Goal: Task Accomplishment & Management: Use online tool/utility

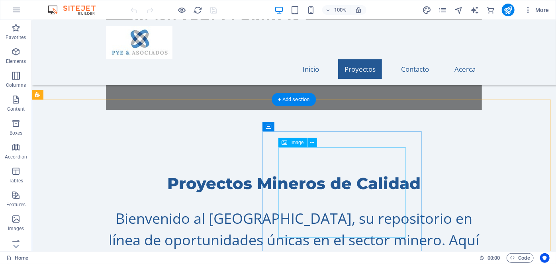
scroll to position [434, 0]
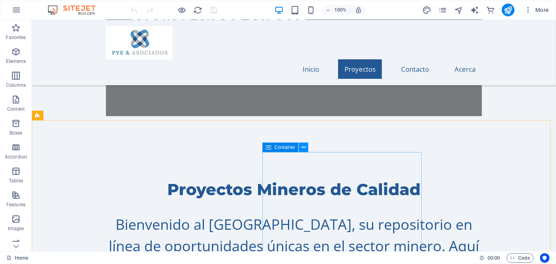
click at [304, 147] on icon at bounding box center [304, 147] width 4 height 8
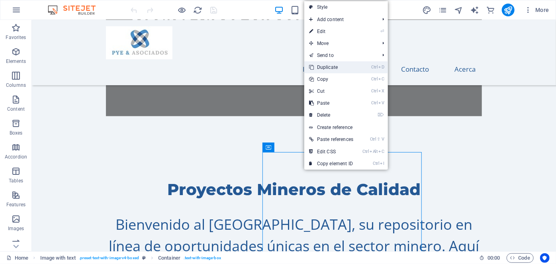
click at [340, 65] on link "Ctrl D Duplicate" at bounding box center [331, 67] width 54 height 12
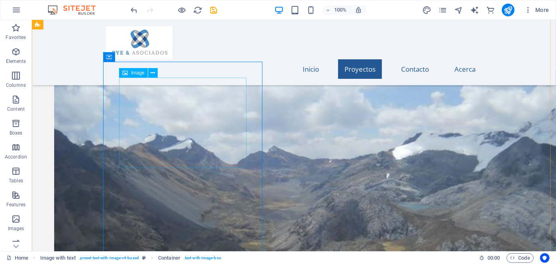
scroll to position [780, 0]
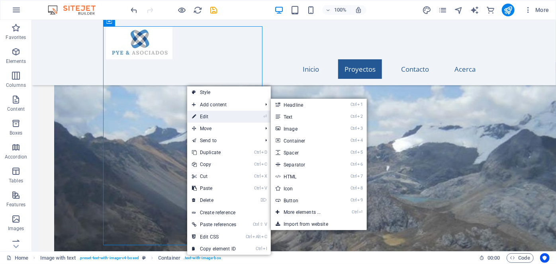
click at [200, 116] on link "⏎ Edit" at bounding box center [214, 117] width 54 height 12
select select "px"
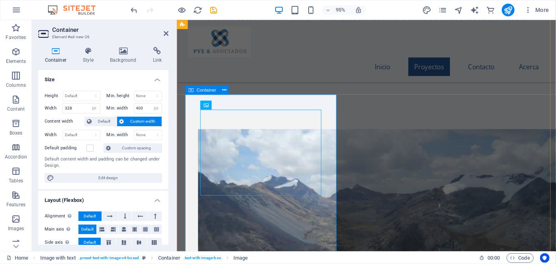
scroll to position [671, 0]
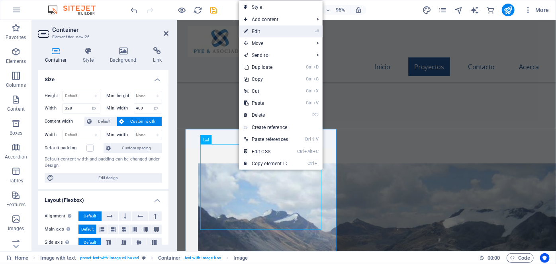
click at [268, 31] on link "⏎ Edit" at bounding box center [266, 31] width 54 height 12
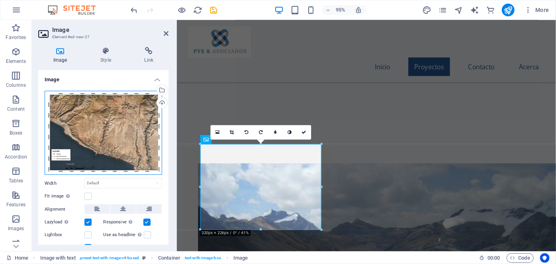
drag, startPoint x: 132, startPoint y: 122, endPoint x: 124, endPoint y: 119, distance: 8.4
click at [124, 119] on div "Drag files here, click to choose files or select files from Files or our free s…" at bounding box center [104, 133] width 118 height 84
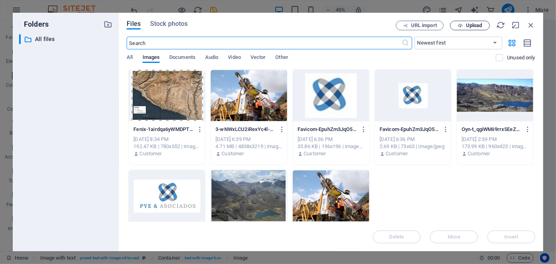
click at [467, 24] on span "Upload" at bounding box center [474, 25] width 16 height 5
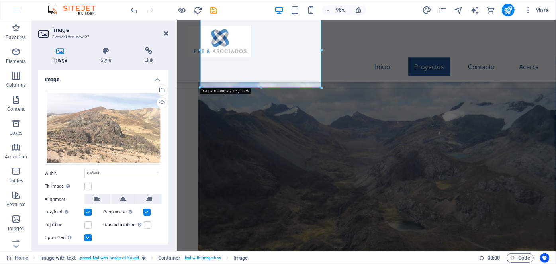
scroll to position [816, 0]
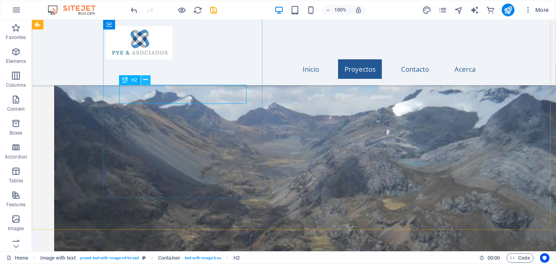
click at [147, 78] on icon at bounding box center [145, 80] width 4 height 8
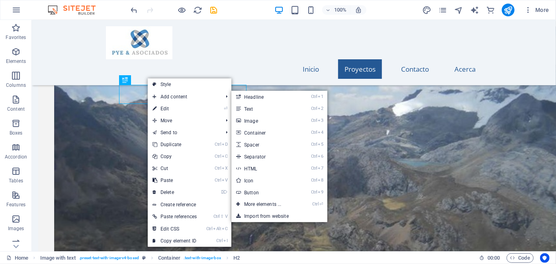
click at [163, 106] on link "⏎ Edit" at bounding box center [175, 109] width 54 height 12
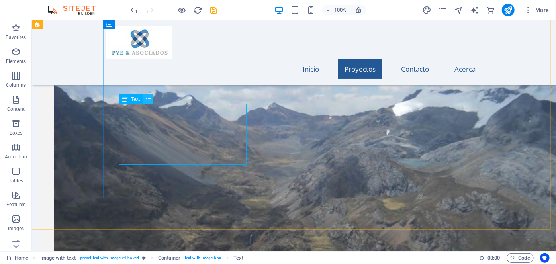
click at [149, 98] on icon at bounding box center [148, 99] width 4 height 8
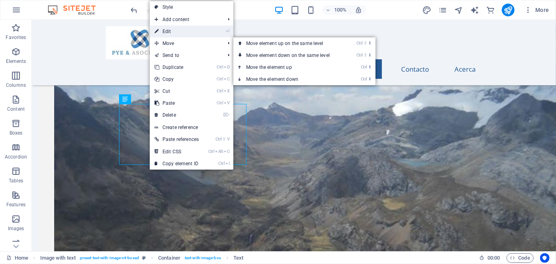
click at [170, 29] on link "⏎ Edit" at bounding box center [177, 31] width 54 height 12
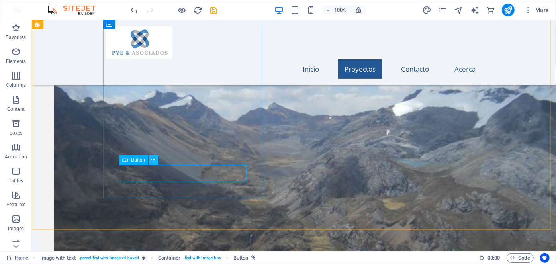
click at [153, 161] on icon at bounding box center [153, 160] width 4 height 8
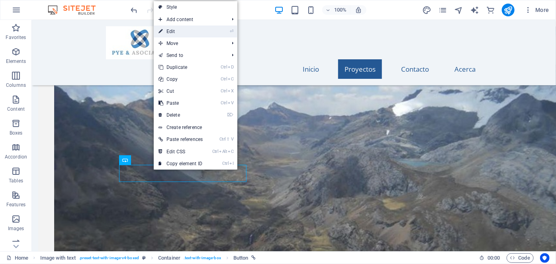
click at [196, 30] on link "⏎ Edit" at bounding box center [181, 31] width 54 height 12
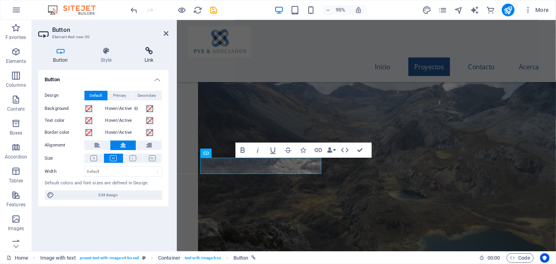
click at [153, 54] on icon at bounding box center [148, 51] width 39 height 8
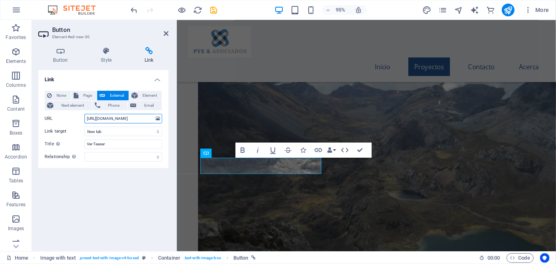
click at [87, 118] on input "https://drive.google.com/file/d/1YDA6j2DkR8mHx247c4-coMOfH8jDMjnj/view?usp=shar…" at bounding box center [123, 119] width 78 height 10
type input "g"
paste input "https://drive.google.com/file/d/1I_sHHOmtBlUfBQUfUeRynRl3YPWWzyrE/view?usp=shar…"
type input "https://drive.google.com/file/d/1I_sHHOmtBlUfBQUfUeRynRl3YPWWzyrE/view?usp=shar…"
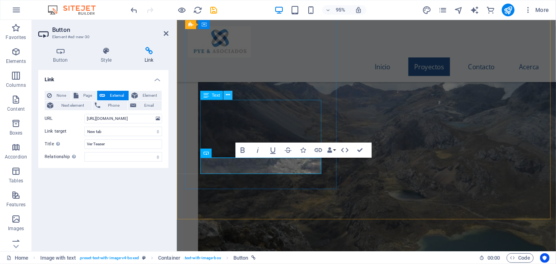
scroll to position [0, 0]
click at [227, 96] on icon at bounding box center [228, 95] width 4 height 8
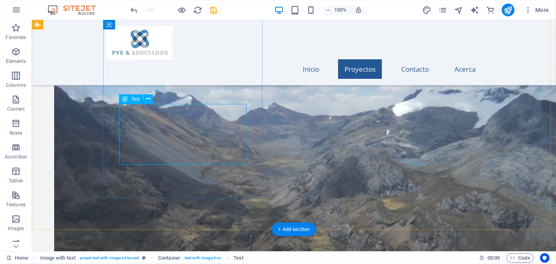
click at [150, 98] on icon at bounding box center [148, 99] width 4 height 8
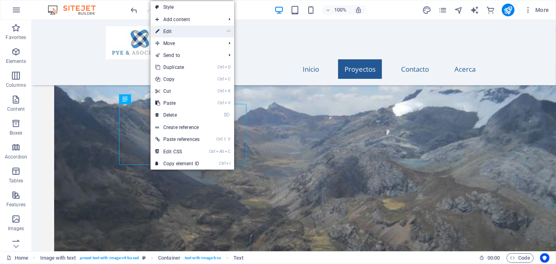
click at [179, 30] on link "⏎ Edit" at bounding box center [178, 31] width 54 height 12
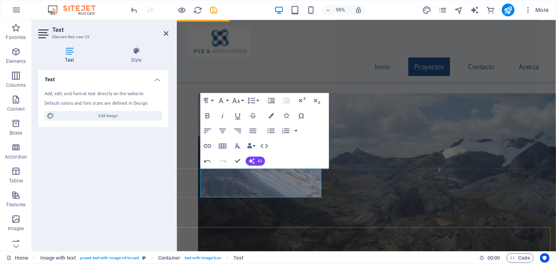
scroll to position [743, 0]
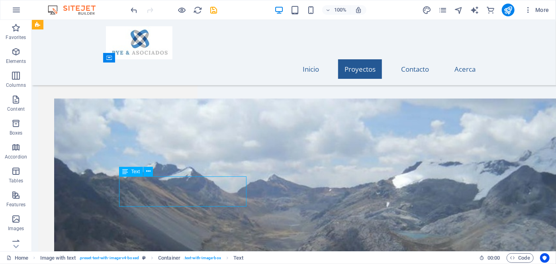
click at [150, 172] on icon at bounding box center [148, 171] width 4 height 8
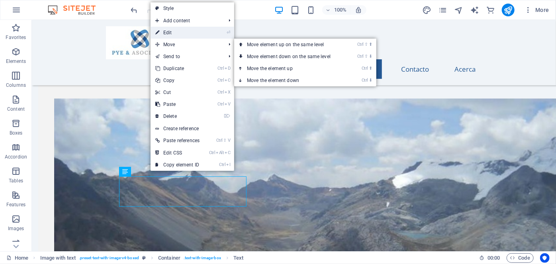
click at [178, 30] on link "⏎ Edit" at bounding box center [178, 33] width 54 height 12
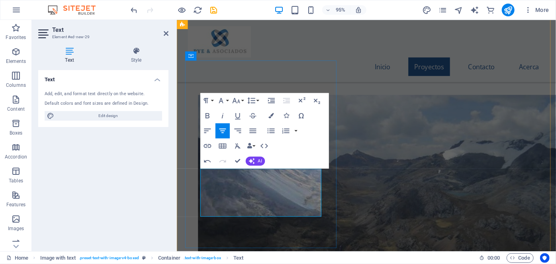
drag, startPoint x: 236, startPoint y: 190, endPoint x: 242, endPoint y: 189, distance: 6.2
drag, startPoint x: 362, startPoint y: 200, endPoint x: 497, endPoint y: 194, distance: 135.2
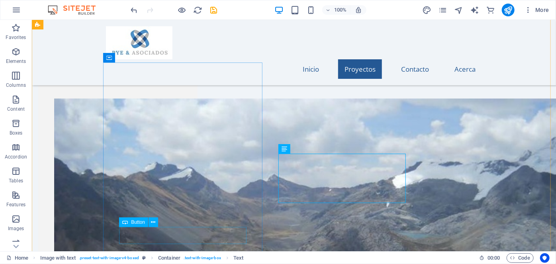
click at [156, 221] on button at bounding box center [154, 223] width 10 height 10
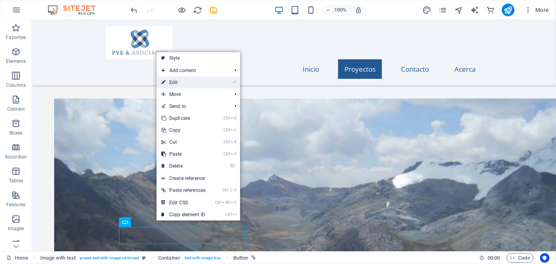
click at [188, 80] on link "⏎ Edit" at bounding box center [184, 82] width 54 height 12
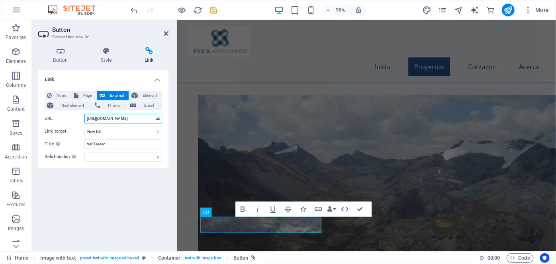
click at [86, 118] on input "https://drive.google.com/file/d/1I_sHHOmtBlUfBQUfUeRynRl3YPWWzyrE/view?usp=shar…" at bounding box center [123, 119] width 78 height 10
type input "g"
type input "https://drive.google.com/file/d/1I_sHHOmtBlUfBQUfUeRynRl3YPWWzyrE/view?usp=shar…"
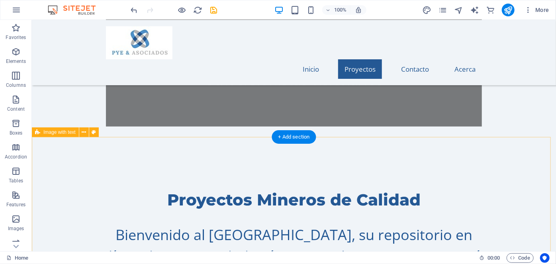
scroll to position [417, 0]
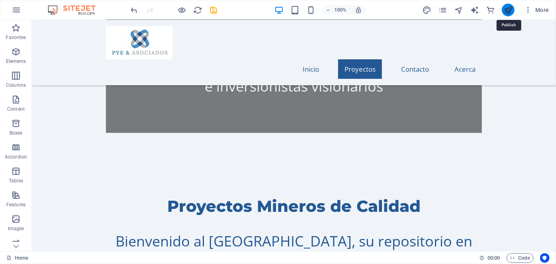
click at [506, 9] on icon "publish" at bounding box center [508, 10] width 9 height 9
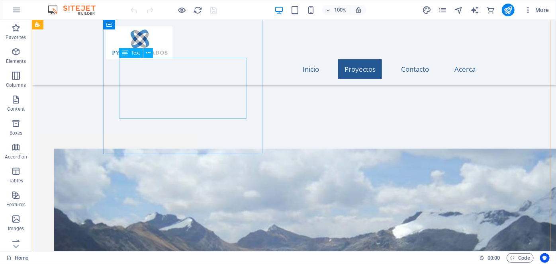
scroll to position [652, 0]
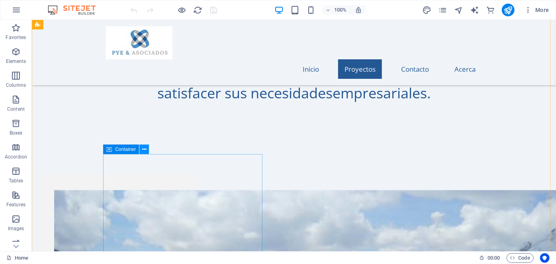
click at [146, 149] on icon at bounding box center [144, 149] width 4 height 8
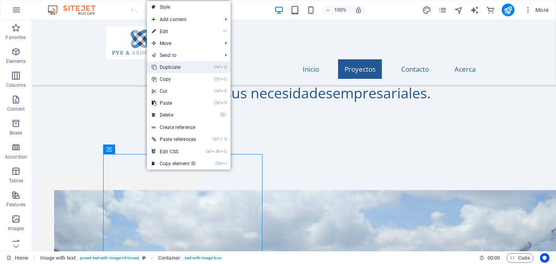
click at [188, 67] on link "Ctrl D Duplicate" at bounding box center [174, 67] width 54 height 12
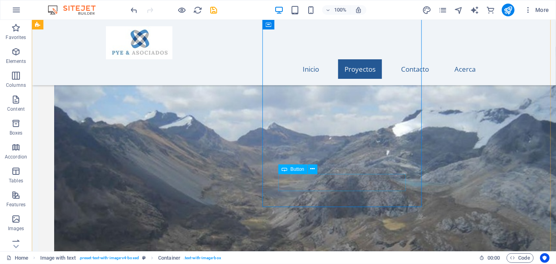
scroll to position [797, 0]
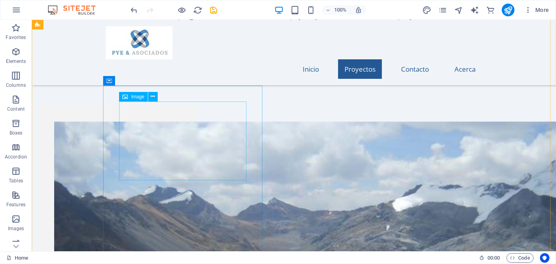
scroll to position [724, 0]
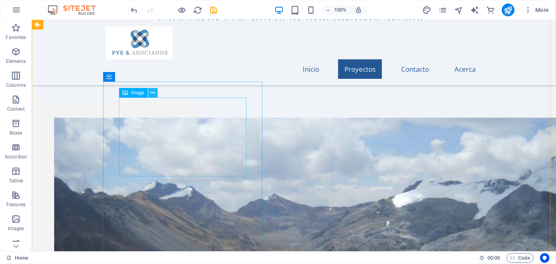
click at [154, 94] on icon at bounding box center [153, 93] width 4 height 8
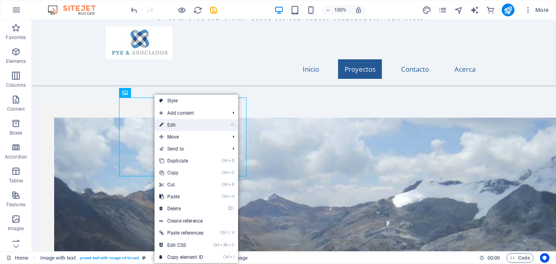
click at [170, 127] on link "⏎ Edit" at bounding box center [182, 125] width 54 height 12
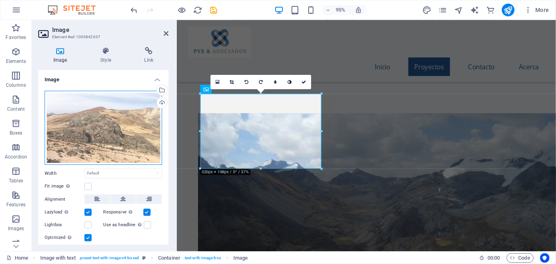
click at [127, 115] on div "Drag files here, click to choose files or select files from Files or our free s…" at bounding box center [104, 128] width 118 height 74
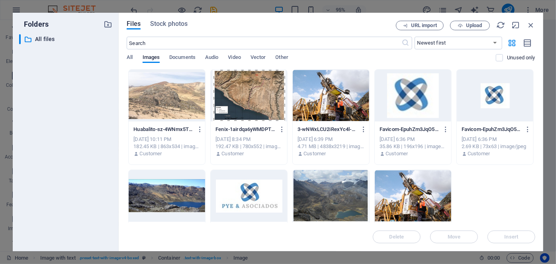
click at [127, 115] on div "Huabalito-sz-4WNmx5TWg-15TMQUPbw.jpg Huabalito-sz-4WNmx5TWg-15TMQUPbw.jpg Oct 2…" at bounding box center [331, 167] width 409 height 196
click at [482, 25] on span "Upload" at bounding box center [474, 25] width 16 height 5
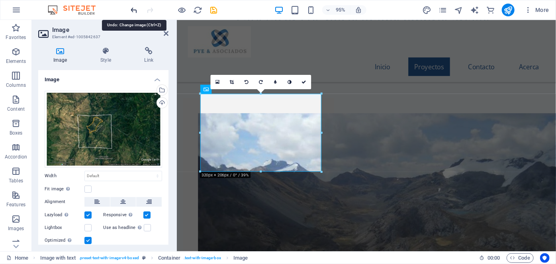
click at [131, 9] on icon "undo" at bounding box center [134, 10] width 9 height 9
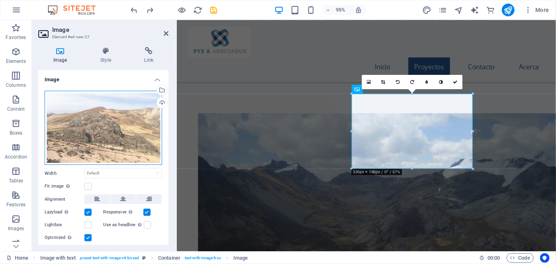
click at [144, 104] on div "Drag files here, click to choose files or select files from Files or our free s…" at bounding box center [104, 128] width 118 height 74
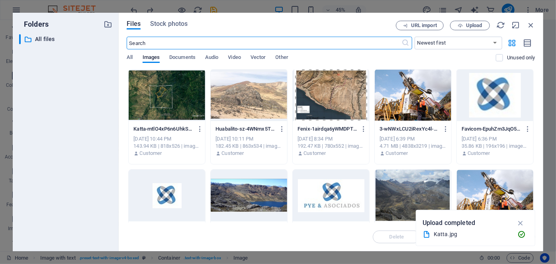
scroll to position [0, 0]
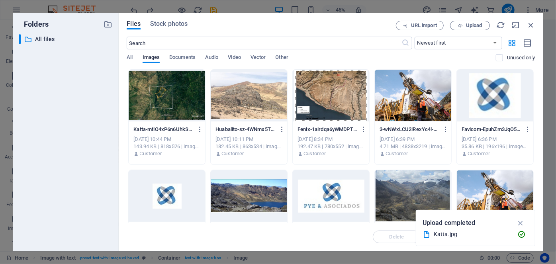
click at [194, 104] on div at bounding box center [167, 96] width 76 height 52
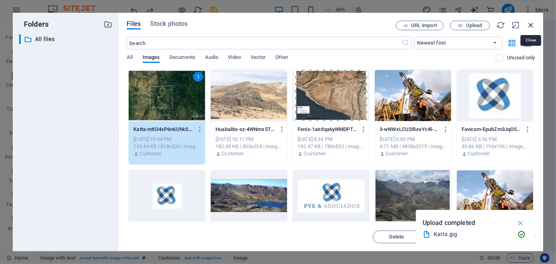
click at [532, 25] on icon "button" at bounding box center [531, 25] width 9 height 9
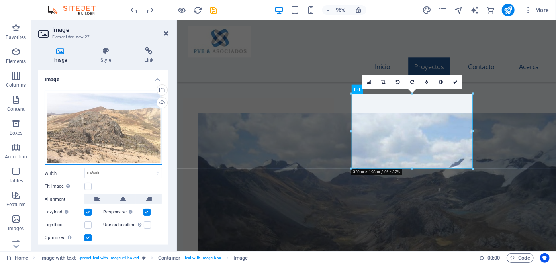
drag, startPoint x: 116, startPoint y: 121, endPoint x: 82, endPoint y: 110, distance: 35.9
click at [82, 110] on div "Drag files here, click to choose files or select files from Files or our free s…" at bounding box center [104, 128] width 118 height 74
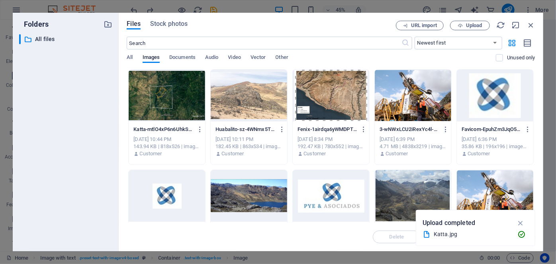
click at [173, 93] on div at bounding box center [167, 96] width 76 height 52
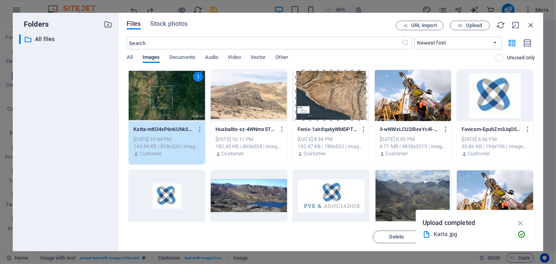
click at [173, 93] on div "1" at bounding box center [167, 96] width 76 height 52
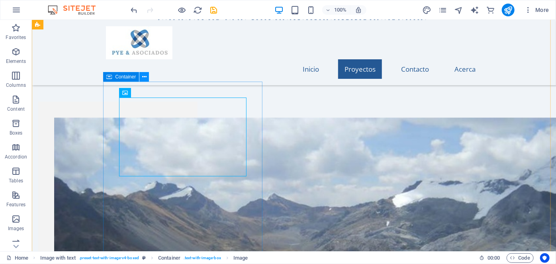
click at [142, 77] on icon at bounding box center [144, 77] width 4 height 8
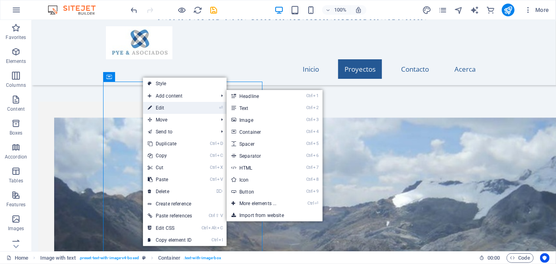
click at [147, 113] on link "⏎ Edit" at bounding box center [170, 108] width 54 height 12
select select "px"
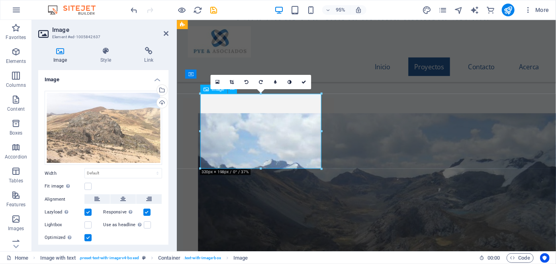
click at [163, 100] on div "Upload" at bounding box center [161, 104] width 12 height 12
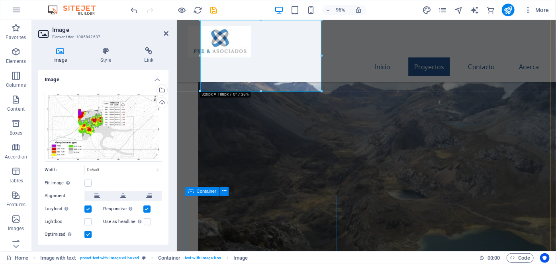
scroll to position [833, 0]
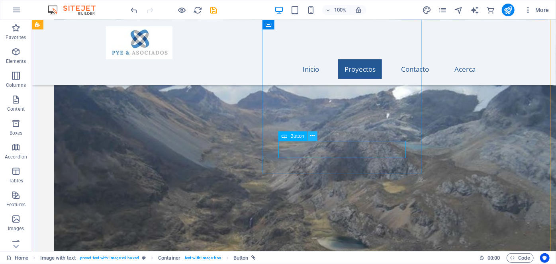
click at [315, 134] on button at bounding box center [313, 136] width 10 height 10
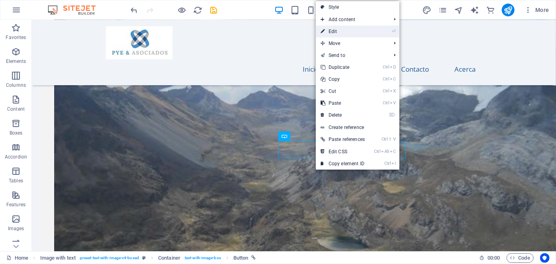
click at [346, 33] on link "⏎ Edit" at bounding box center [343, 31] width 54 height 12
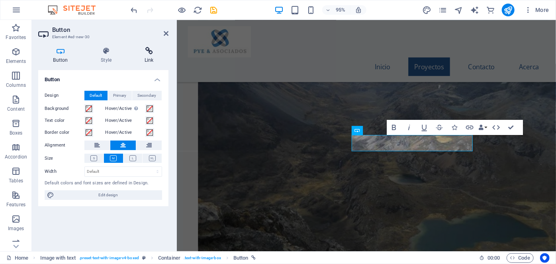
click at [151, 47] on icon at bounding box center [148, 51] width 39 height 8
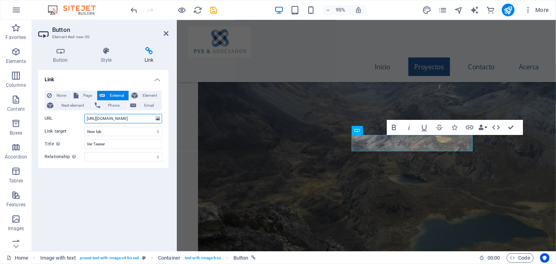
click at [150, 120] on input "https://drive.google.com/file/d/1I_sHHOmtBlUfBQUfUeRynRl3YPWWzyrE/view?usp=shar…" at bounding box center [123, 119] width 78 height 10
type input "g"
click at [107, 116] on input "URL" at bounding box center [123, 119] width 78 height 10
click at [152, 51] on icon at bounding box center [148, 51] width 39 height 8
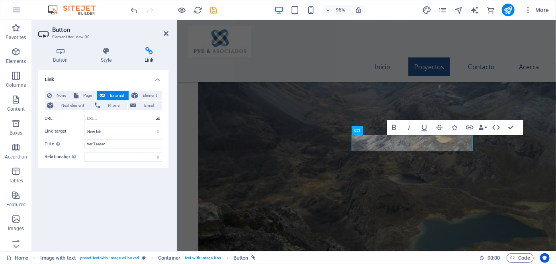
click at [150, 54] on icon at bounding box center [148, 51] width 39 height 8
click at [148, 57] on h4 "Link" at bounding box center [148, 55] width 39 height 17
click at [147, 59] on h4 "Link" at bounding box center [148, 55] width 39 height 17
click at [150, 54] on icon at bounding box center [148, 51] width 39 height 8
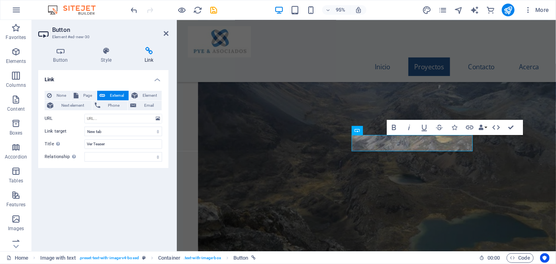
click at [149, 50] on icon at bounding box center [148, 51] width 39 height 8
click at [143, 94] on span "Element" at bounding box center [149, 96] width 19 height 10
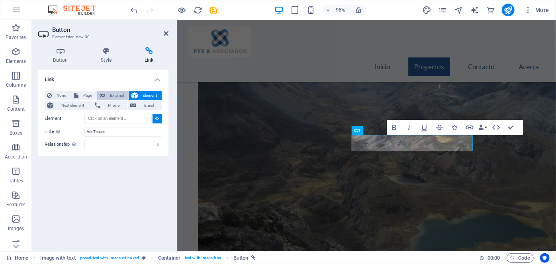
click at [108, 94] on span "External" at bounding box center [117, 96] width 19 height 10
select select "blank"
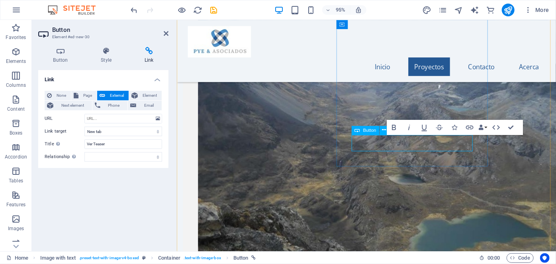
click at [151, 53] on icon at bounding box center [148, 51] width 39 height 8
click at [149, 52] on icon at bounding box center [148, 51] width 39 height 8
click at [152, 55] on h4 "Link" at bounding box center [148, 55] width 39 height 17
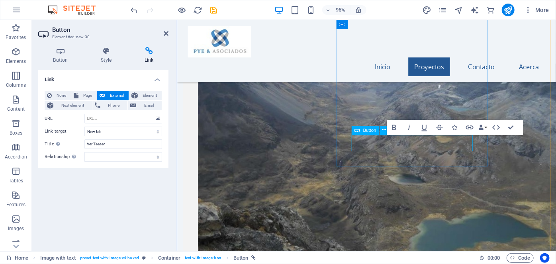
click at [383, 130] on icon at bounding box center [384, 130] width 4 height 8
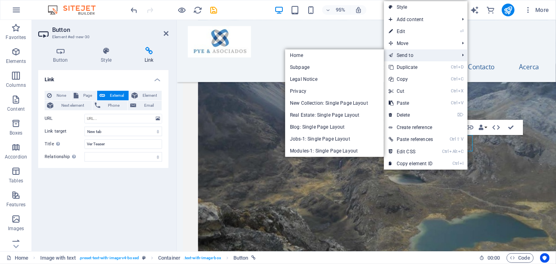
click at [423, 53] on link "Send to" at bounding box center [420, 55] width 72 height 12
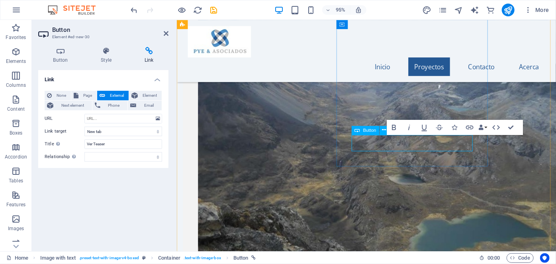
click at [386, 131] on icon at bounding box center [384, 130] width 4 height 8
click at [147, 48] on icon at bounding box center [148, 51] width 39 height 8
click at [105, 121] on input "URL" at bounding box center [123, 119] width 78 height 10
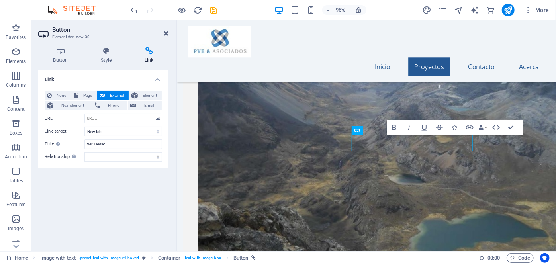
click at [146, 47] on icon at bounding box center [148, 51] width 39 height 8
click at [119, 115] on input "URL" at bounding box center [123, 119] width 78 height 10
paste input "https://drive.google.com/file/d/1JYq85JsNShamdHerbexpNd7MR5FTkszk/view?usp=driv…"
type input "https://drive.google.com/file/d/1JYq85JsNShamdHerbexpNd7MR5FTkszk/view?usp=driv…"
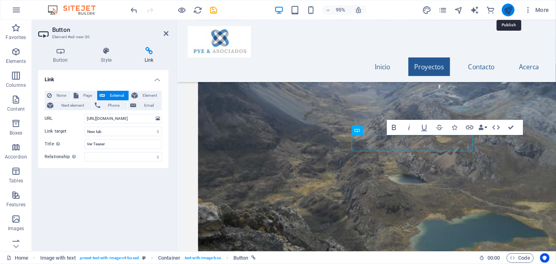
scroll to position [0, 0]
click at [510, 8] on icon "publish" at bounding box center [508, 10] width 9 height 9
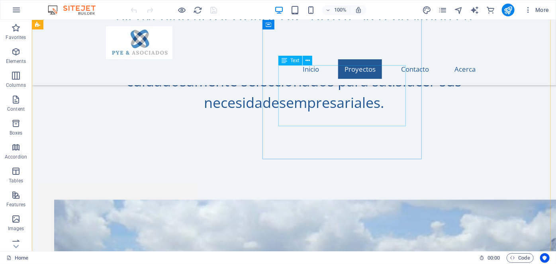
scroll to position [652, 0]
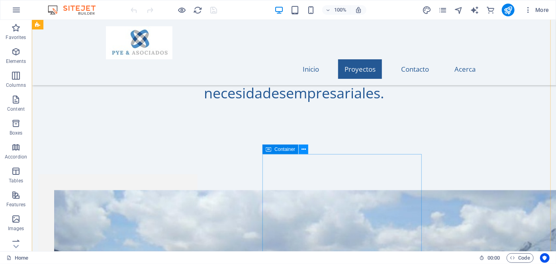
click at [302, 148] on icon at bounding box center [304, 149] width 4 height 8
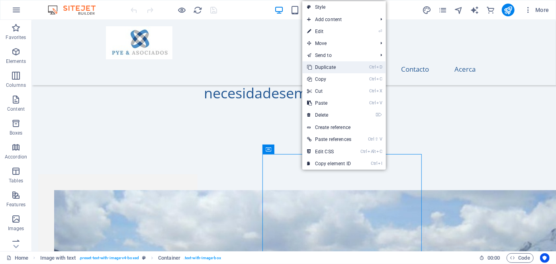
click at [327, 67] on link "Ctrl D Duplicate" at bounding box center [329, 67] width 54 height 12
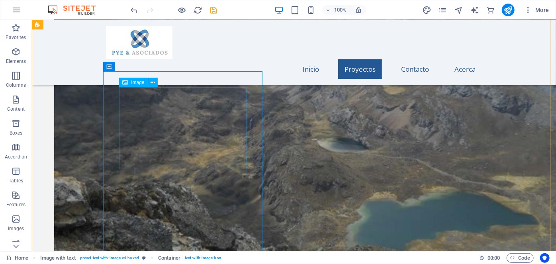
scroll to position [935, 0]
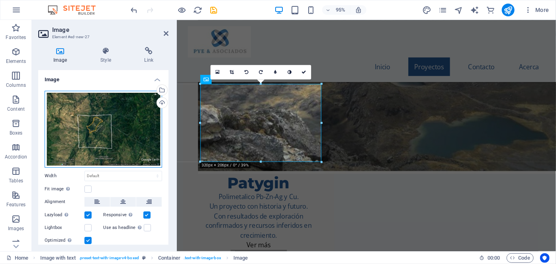
click at [136, 118] on div "Drag files here, click to choose files or select files from Files or our free s…" at bounding box center [104, 129] width 118 height 77
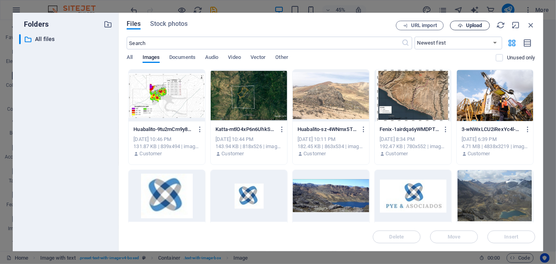
click at [472, 25] on span "Upload" at bounding box center [474, 25] width 16 height 5
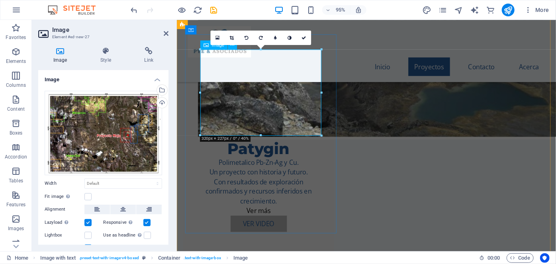
scroll to position [1008, 0]
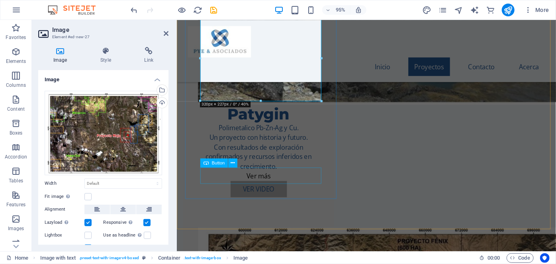
drag, startPoint x: 258, startPoint y: 185, endPoint x: 399, endPoint y: 178, distance: 141.2
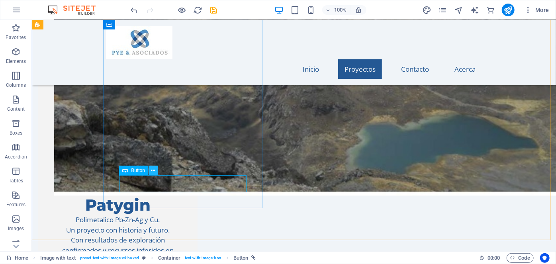
click at [155, 170] on icon at bounding box center [153, 171] width 4 height 8
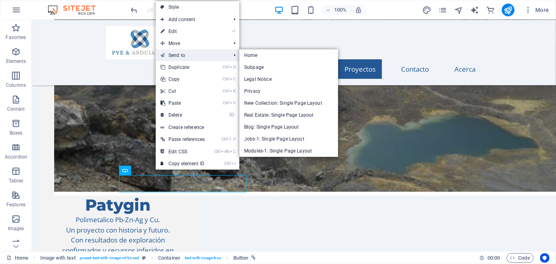
click at [209, 54] on link "Send to" at bounding box center [192, 55] width 72 height 12
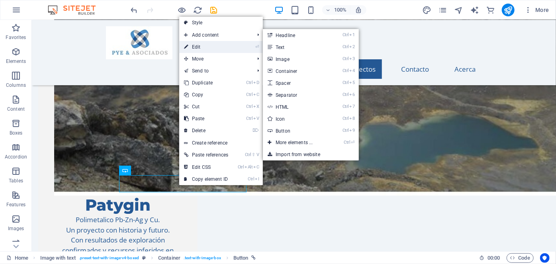
drag, startPoint x: 198, startPoint y: 46, endPoint x: 18, endPoint y: 31, distance: 181.5
click at [198, 46] on link "⏎ Edit" at bounding box center [206, 47] width 54 height 12
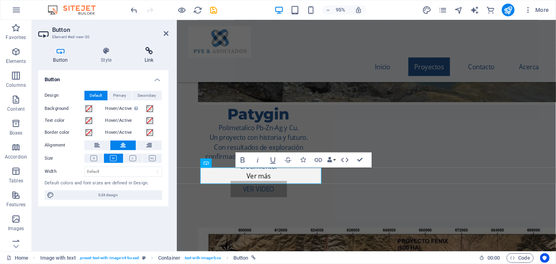
click at [150, 53] on icon at bounding box center [148, 51] width 39 height 8
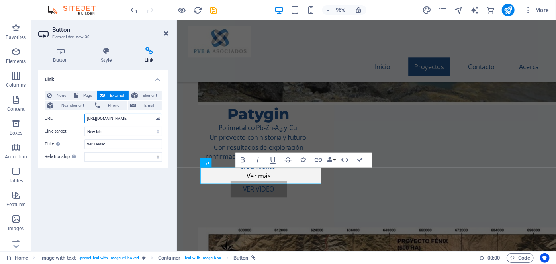
click at [86, 117] on input "https://drive.google.com/file/d/1JYq85JsNShamdHerbexpNd7MR5FTkszk/view?usp=driv…" at bounding box center [123, 119] width 78 height 10
type input "k"
paste input "https://drive.google.com/file/d/1_s6suB3tLLga4U6DiicS_KHYaafzwuTc/view?usp=shar…"
type input "https://drive.google.com/file/d/1_s6suB3tLLga4U6DiicS_KHYaafzwuTc/view?usp=shar…"
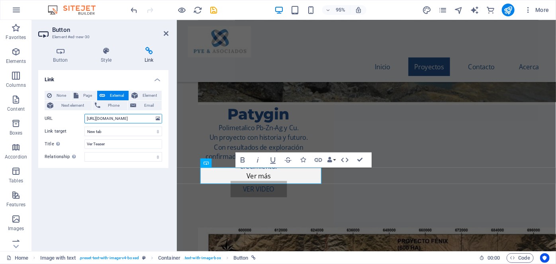
scroll to position [0, 0]
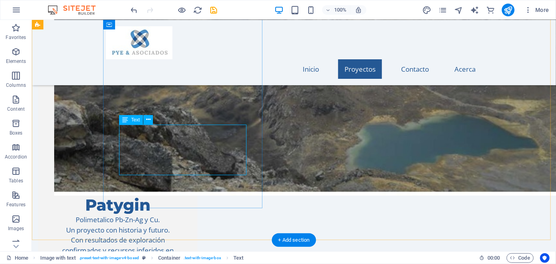
click at [147, 118] on icon at bounding box center [148, 120] width 4 height 8
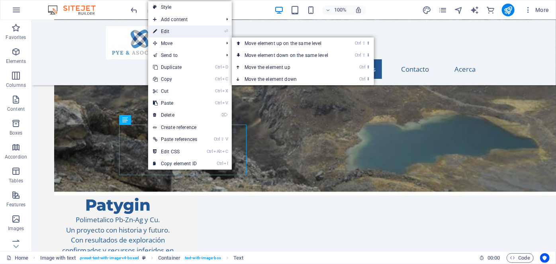
click at [175, 32] on link "⏎ Edit" at bounding box center [175, 31] width 54 height 12
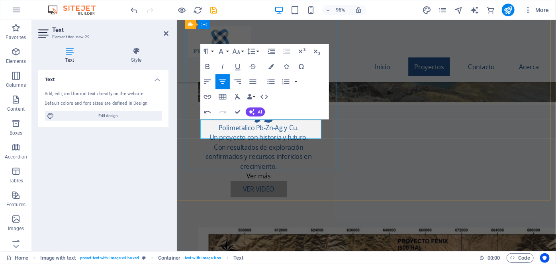
scroll to position [249, 1]
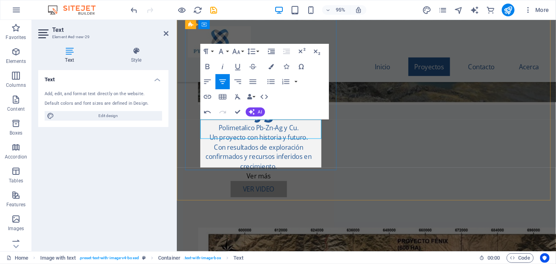
scroll to position [562, 2]
drag, startPoint x: 318, startPoint y: 172, endPoint x: 200, endPoint y: 133, distance: 124.7
click at [222, 82] on icon "button" at bounding box center [222, 81] width 9 height 9
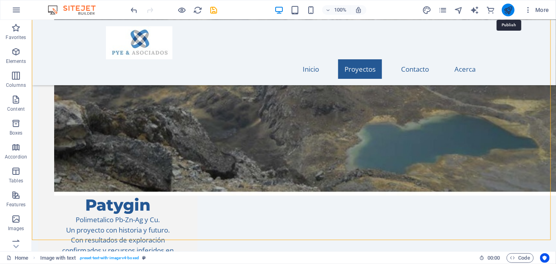
click at [507, 6] on icon "publish" at bounding box center [508, 10] width 9 height 9
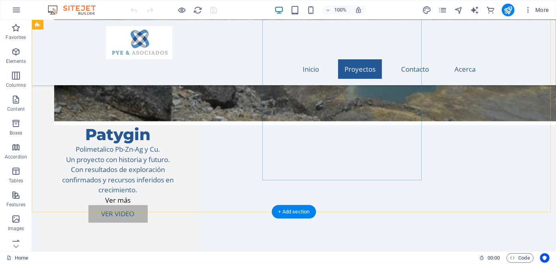
scroll to position [1159, 0]
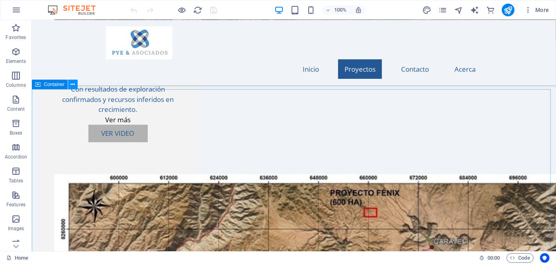
click at [74, 84] on icon at bounding box center [73, 84] width 4 height 8
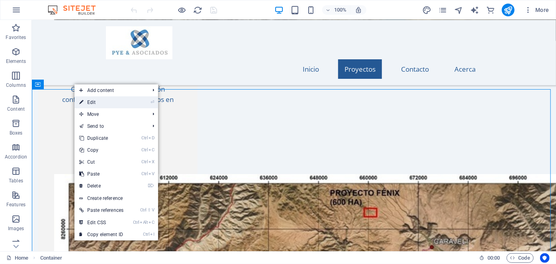
click at [89, 102] on link "⏎ Edit" at bounding box center [101, 102] width 54 height 12
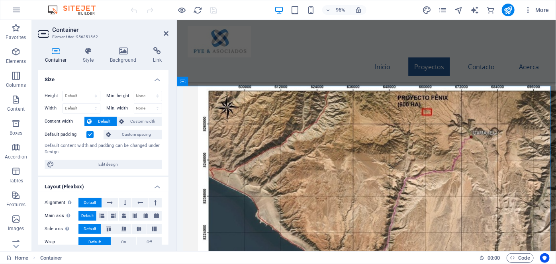
click at [157, 44] on div "Container Style Background Link Size Height Default px rem % vh vw Min. height …" at bounding box center [103, 146] width 143 height 211
click at [155, 51] on icon at bounding box center [157, 51] width 22 height 8
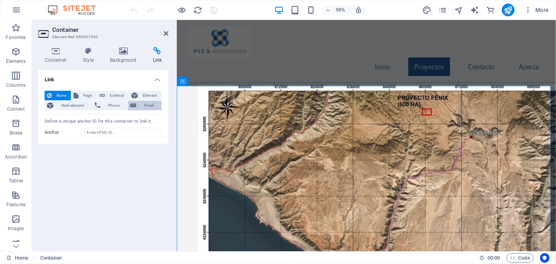
click at [149, 103] on span "Email" at bounding box center [149, 106] width 21 height 10
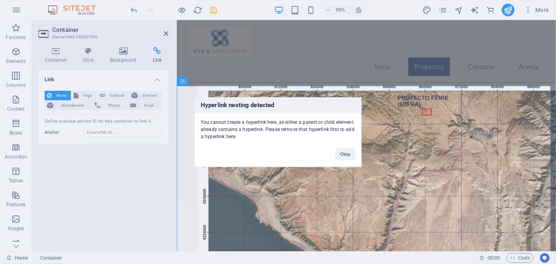
click at [58, 94] on div "Hyperlink nesting detected You cannot create a hyperlink here, as either a pare…" at bounding box center [278, 132] width 556 height 264
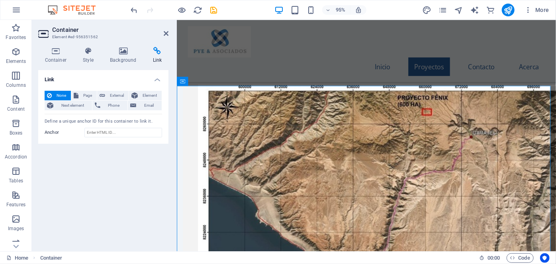
click at [57, 95] on span "None" at bounding box center [61, 96] width 14 height 10
click at [144, 104] on span "Email" at bounding box center [149, 106] width 21 height 10
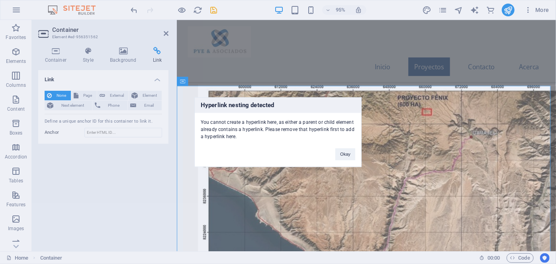
click at [351, 161] on div "Hyperlink nesting detected You cannot create a hyperlink here, as either a pare…" at bounding box center [277, 132] width 167 height 70
click at [345, 155] on button "Okay" at bounding box center [345, 154] width 20 height 12
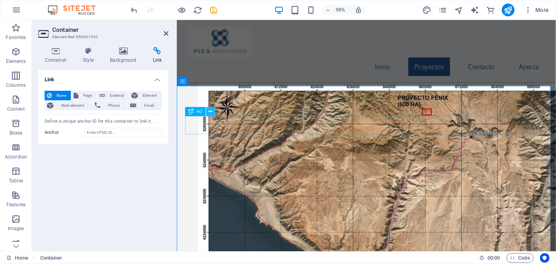
click at [210, 110] on icon at bounding box center [210, 112] width 4 height 8
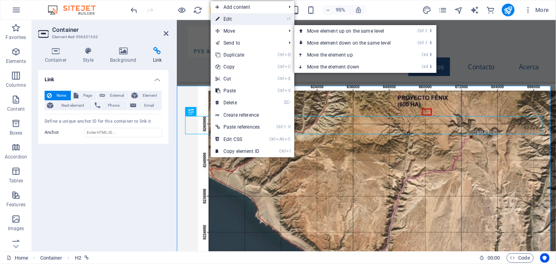
click at [230, 17] on link "⏎ Edit" at bounding box center [238, 19] width 54 height 12
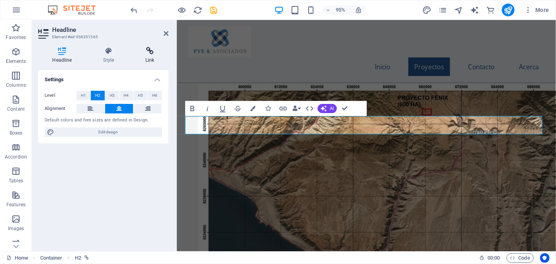
click at [152, 51] on icon at bounding box center [149, 51] width 37 height 8
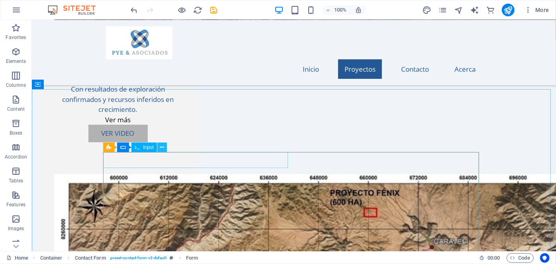
click at [160, 147] on icon at bounding box center [162, 147] width 4 height 8
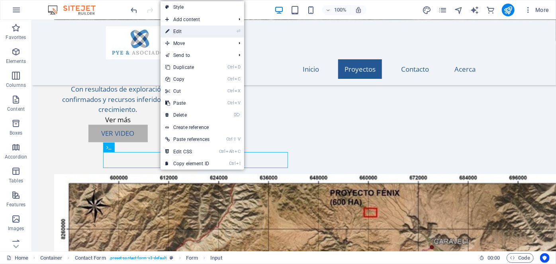
click at [187, 30] on link "⏎ Edit" at bounding box center [188, 31] width 54 height 12
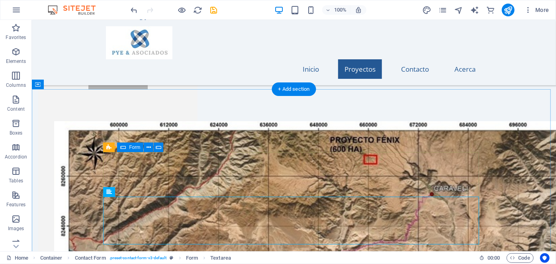
scroll to position [1231, 0]
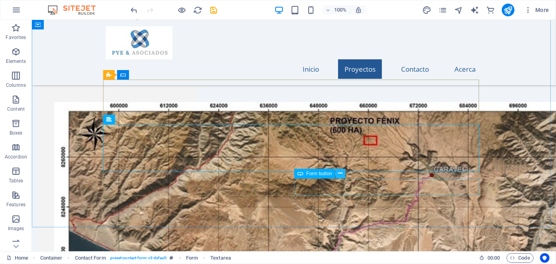
click at [339, 173] on icon at bounding box center [340, 173] width 4 height 8
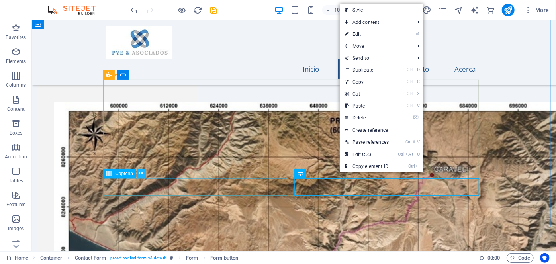
click at [142, 173] on icon at bounding box center [141, 173] width 4 height 8
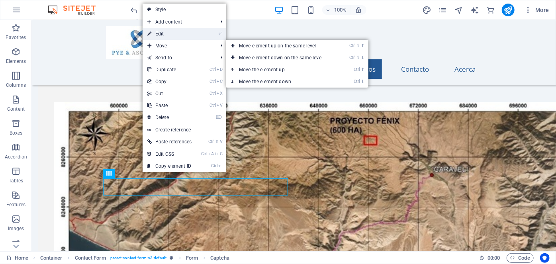
click at [174, 35] on link "⏎ Edit" at bounding box center [170, 34] width 54 height 12
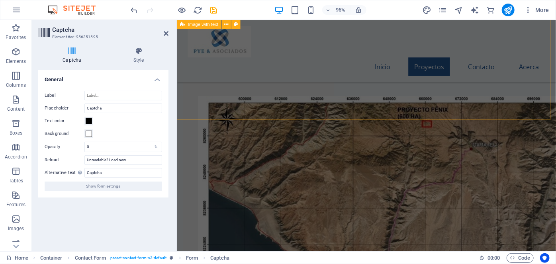
scroll to position [1159, 0]
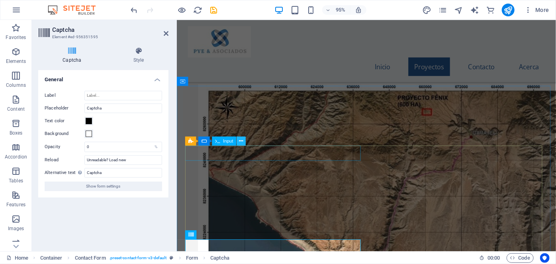
click at [241, 141] on icon at bounding box center [241, 141] width 4 height 8
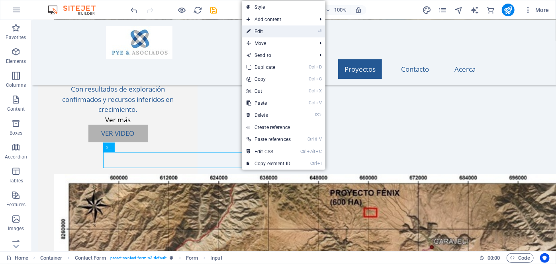
click at [264, 34] on link "⏎ Edit" at bounding box center [269, 31] width 54 height 12
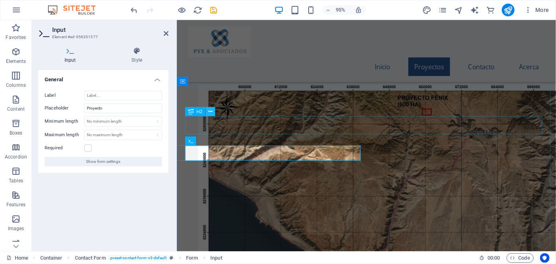
click at [212, 111] on button at bounding box center [210, 111] width 9 height 9
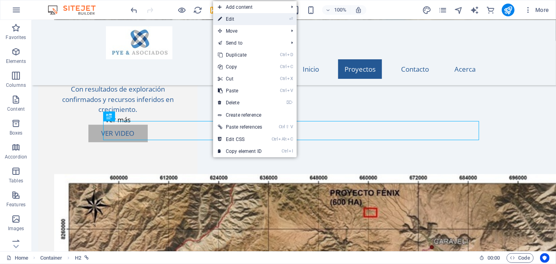
click at [241, 19] on link "⏎ Edit" at bounding box center [240, 19] width 54 height 12
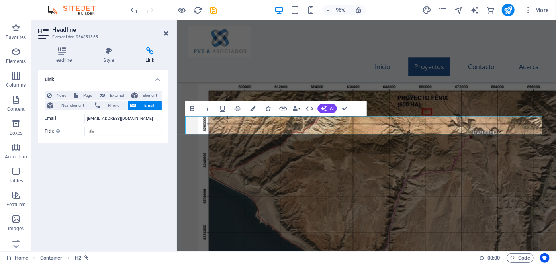
click at [153, 51] on icon at bounding box center [149, 51] width 37 height 8
click at [151, 53] on icon at bounding box center [149, 51] width 37 height 8
click at [239, 139] on icon at bounding box center [241, 141] width 4 height 8
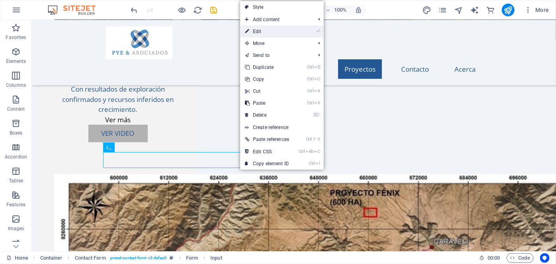
click at [278, 32] on link "⏎ Edit" at bounding box center [267, 31] width 54 height 12
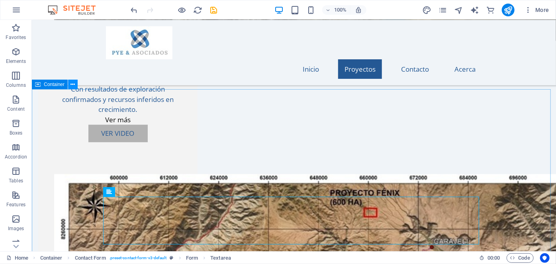
click at [74, 85] on icon at bounding box center [73, 84] width 4 height 8
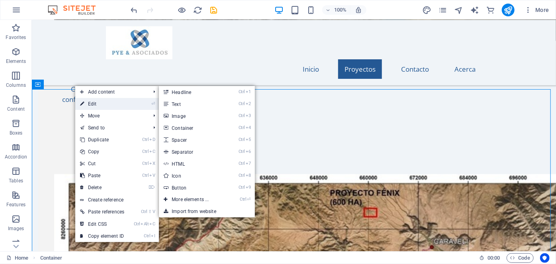
click at [93, 103] on link "⏎ Edit" at bounding box center [102, 104] width 54 height 12
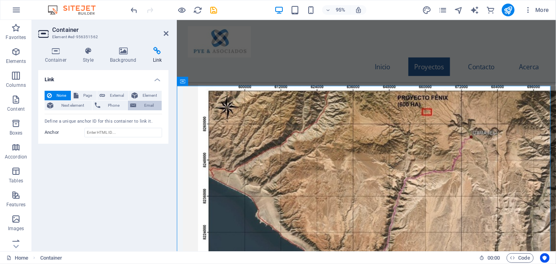
click at [145, 105] on span "Email" at bounding box center [149, 106] width 21 height 10
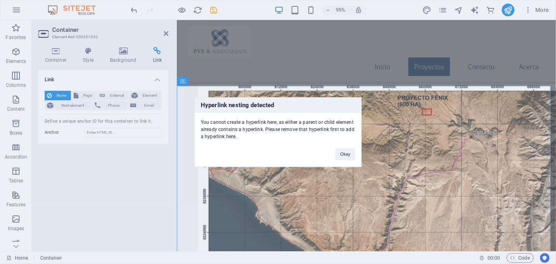
click at [150, 120] on div "Hyperlink nesting detected You cannot create a hyperlink here, as either a pare…" at bounding box center [278, 132] width 556 height 264
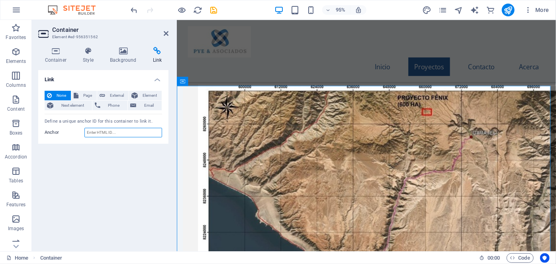
click at [137, 135] on input "Anchor" at bounding box center [123, 133] width 78 height 10
type input "p"
click at [103, 132] on input "p" at bounding box center [123, 133] width 78 height 10
click at [152, 94] on span "Element" at bounding box center [149, 96] width 19 height 10
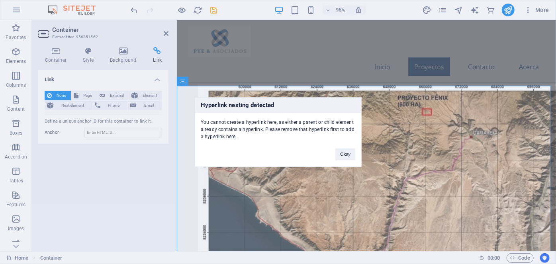
click at [114, 96] on div "Hyperlink nesting detected You cannot create a hyperlink here, as either a pare…" at bounding box center [278, 132] width 556 height 264
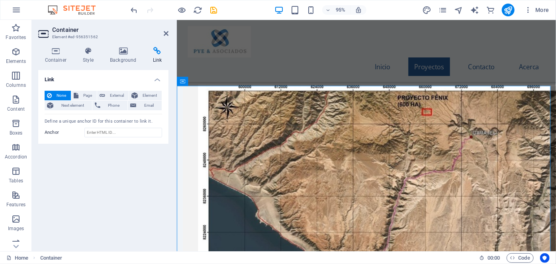
click at [114, 96] on span "External" at bounding box center [117, 96] width 19 height 10
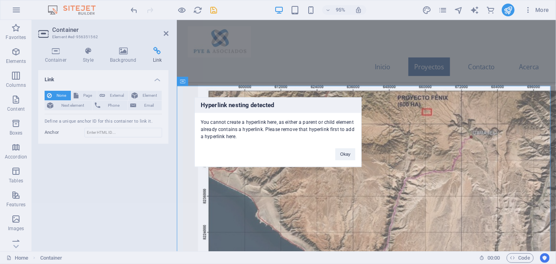
click at [79, 95] on div "Hyperlink nesting detected You cannot create a hyperlink here, as either a pare…" at bounding box center [278, 132] width 556 height 264
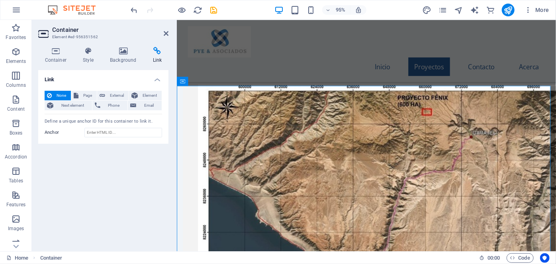
click at [79, 95] on button "Page" at bounding box center [83, 96] width 25 height 10
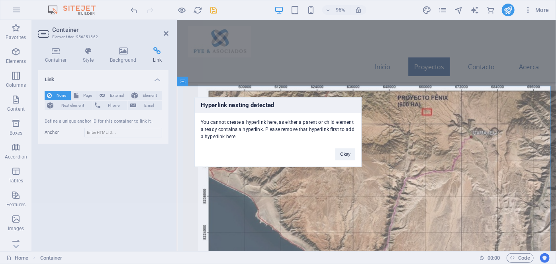
click at [53, 94] on div "Hyperlink nesting detected You cannot create a hyperlink here, as either a pare…" at bounding box center [278, 132] width 556 height 264
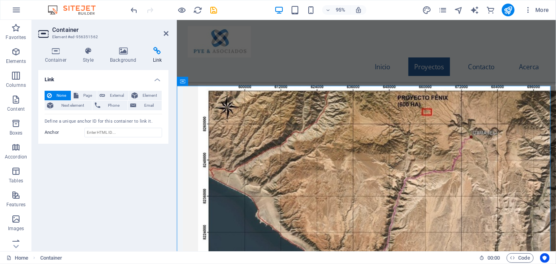
click at [53, 94] on button "None" at bounding box center [58, 96] width 26 height 10
click at [52, 94] on button "None" at bounding box center [58, 96] width 26 height 10
click at [216, 80] on icon at bounding box center [216, 81] width 4 height 8
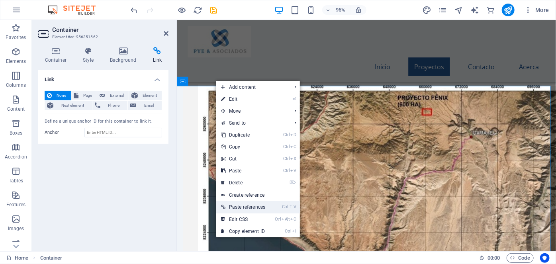
click at [277, 207] on li "Ctrl ⇧ V Paste references" at bounding box center [258, 207] width 84 height 12
click at [254, 194] on link "Create reference" at bounding box center [258, 195] width 84 height 12
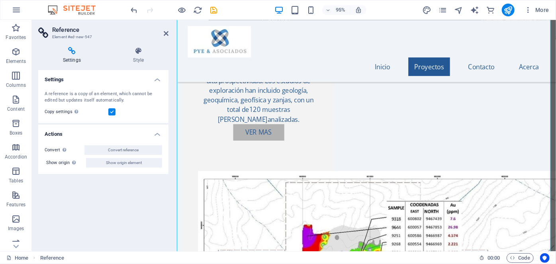
scroll to position [1490, 0]
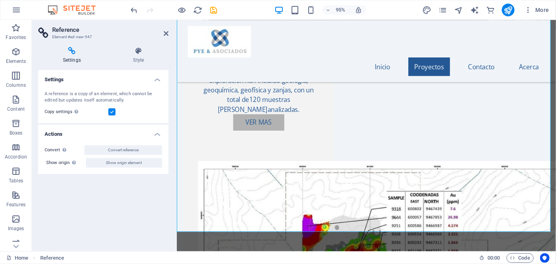
click at [71, 51] on icon at bounding box center [71, 51] width 67 height 8
click at [167, 31] on icon at bounding box center [166, 33] width 5 height 6
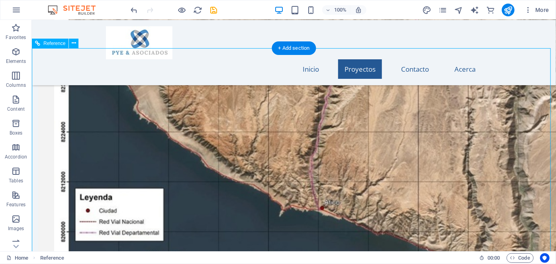
scroll to position [1417, 0]
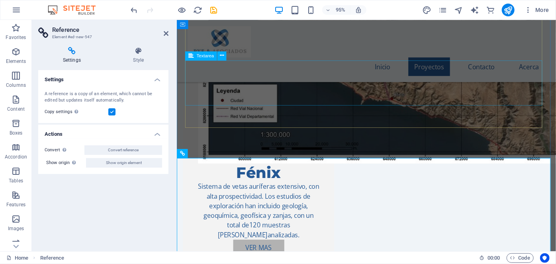
scroll to position [1381, 0]
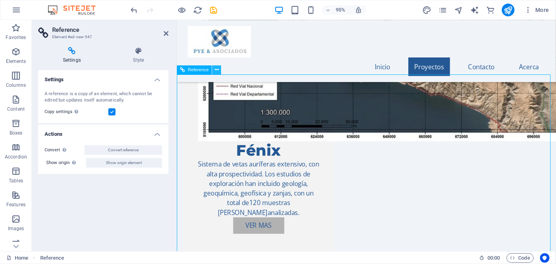
click at [216, 70] on icon at bounding box center [217, 70] width 4 height 8
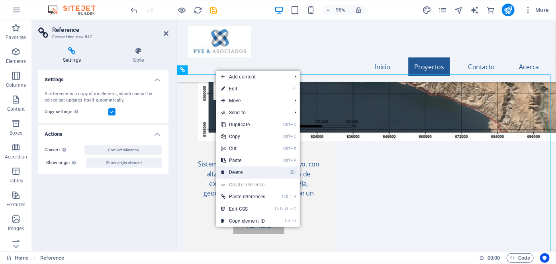
click at [243, 170] on link "⌦ Delete" at bounding box center [243, 173] width 54 height 12
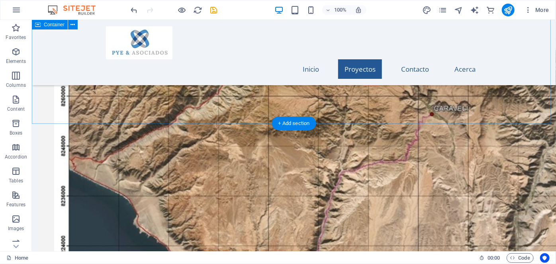
scroll to position [1238, 0]
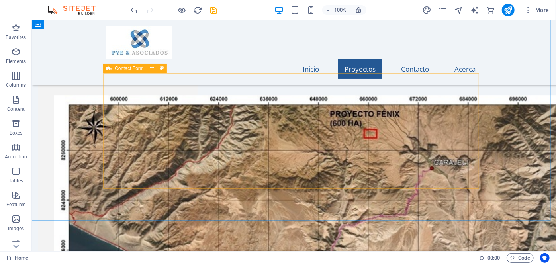
click at [129, 69] on span "Contact Form" at bounding box center [129, 68] width 29 height 5
click at [152, 68] on icon at bounding box center [152, 68] width 4 height 8
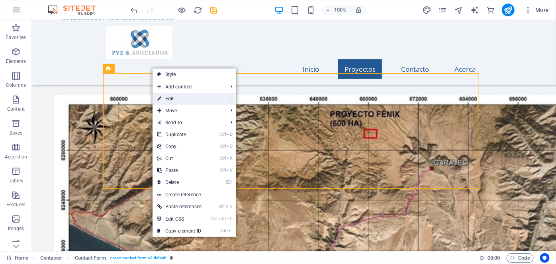
click at [175, 98] on link "⏎ Edit" at bounding box center [180, 99] width 54 height 12
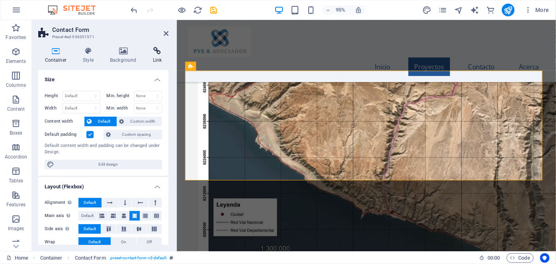
click at [156, 53] on icon at bounding box center [157, 51] width 22 height 8
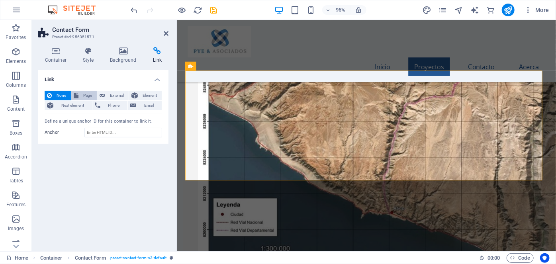
click at [88, 96] on span "Page" at bounding box center [88, 96] width 14 height 10
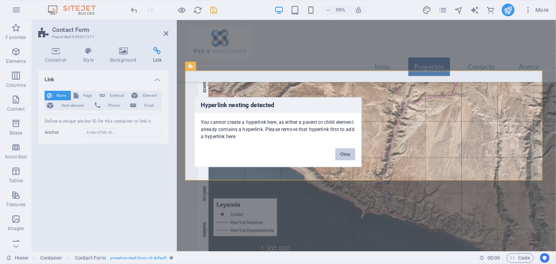
click at [344, 150] on button "Okay" at bounding box center [345, 154] width 20 height 12
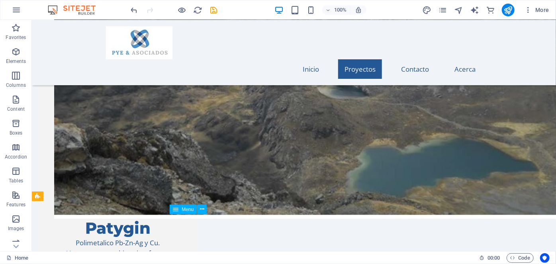
scroll to position [978, 0]
